Goal: Transaction & Acquisition: Purchase product/service

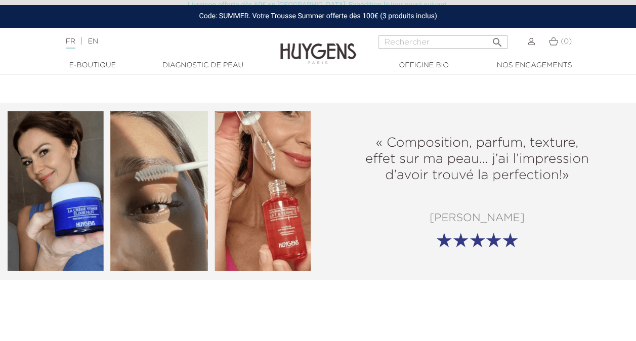
scroll to position [1163, 0]
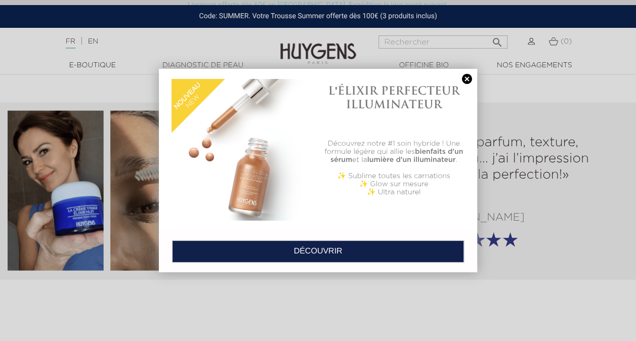
click at [465, 79] on link at bounding box center [467, 79] width 14 height 11
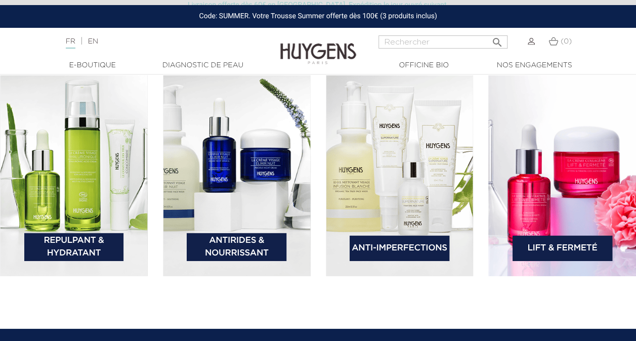
scroll to position [1466, 0]
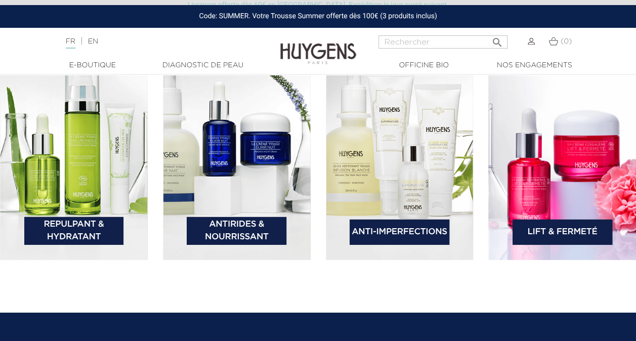
click at [265, 233] on link "Antirides & Nourrissant" at bounding box center [237, 231] width 100 height 28
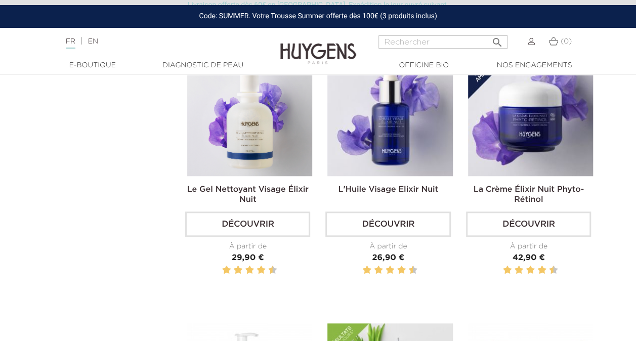
scroll to position [303, 0]
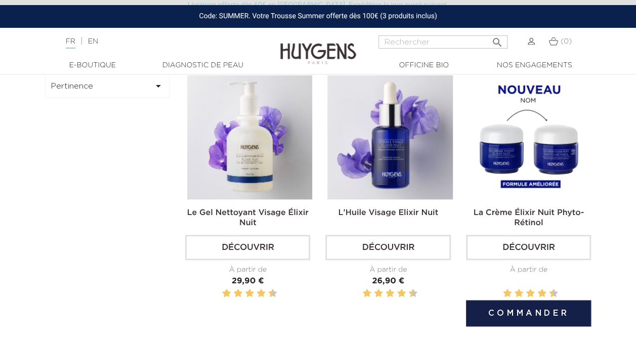
click at [550, 194] on img at bounding box center [530, 136] width 125 height 125
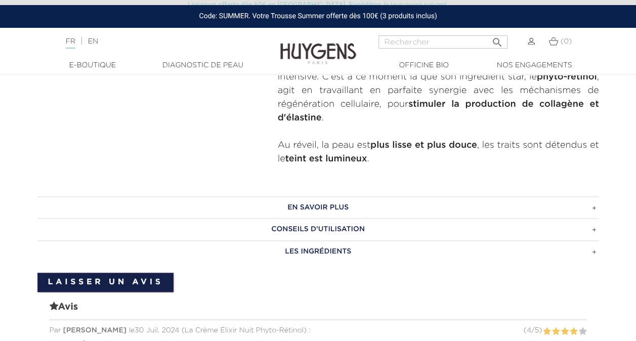
scroll to position [506, 0]
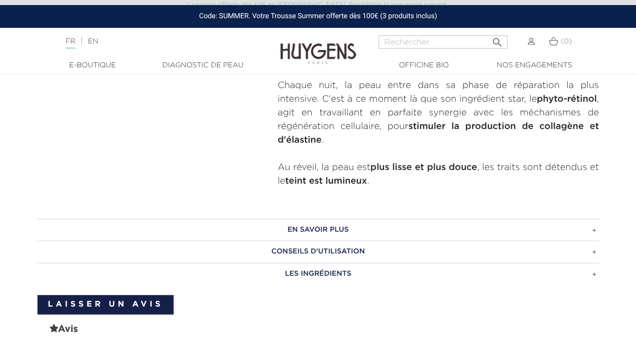
click at [593, 218] on h3 "En savoir plus" at bounding box center [317, 229] width 561 height 22
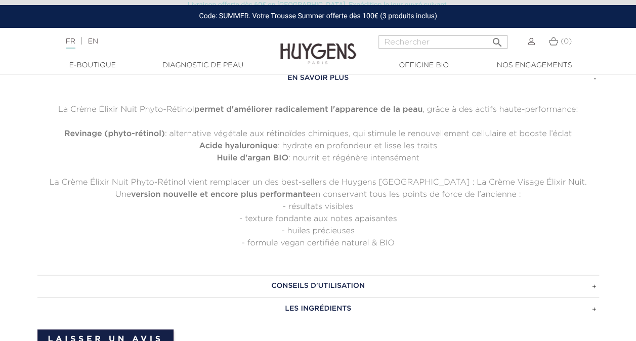
scroll to position [758, 0]
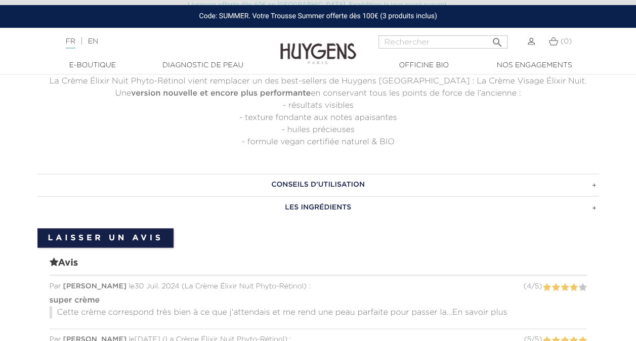
click at [592, 174] on h3 "Conseils d'utilisation" at bounding box center [317, 184] width 561 height 22
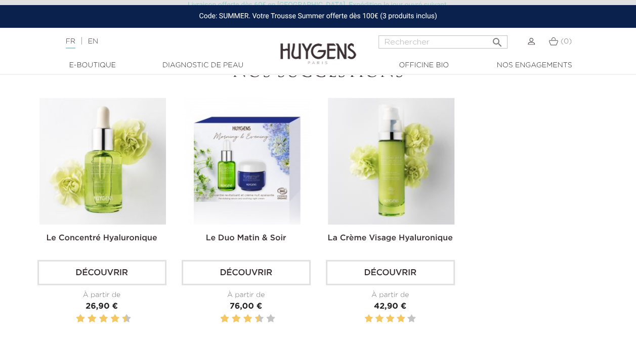
scroll to position [1315, 0]
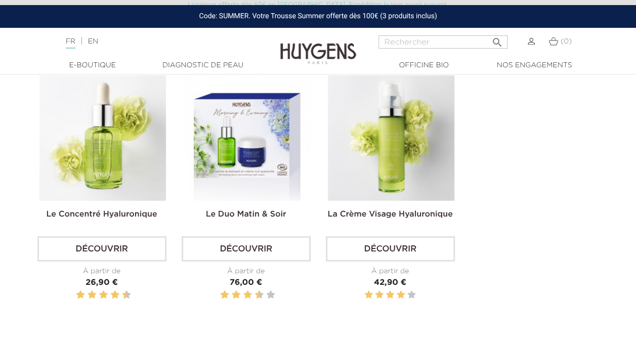
click at [88, 238] on link "Découvrir" at bounding box center [101, 248] width 129 height 25
